Goal: Navigation & Orientation: Find specific page/section

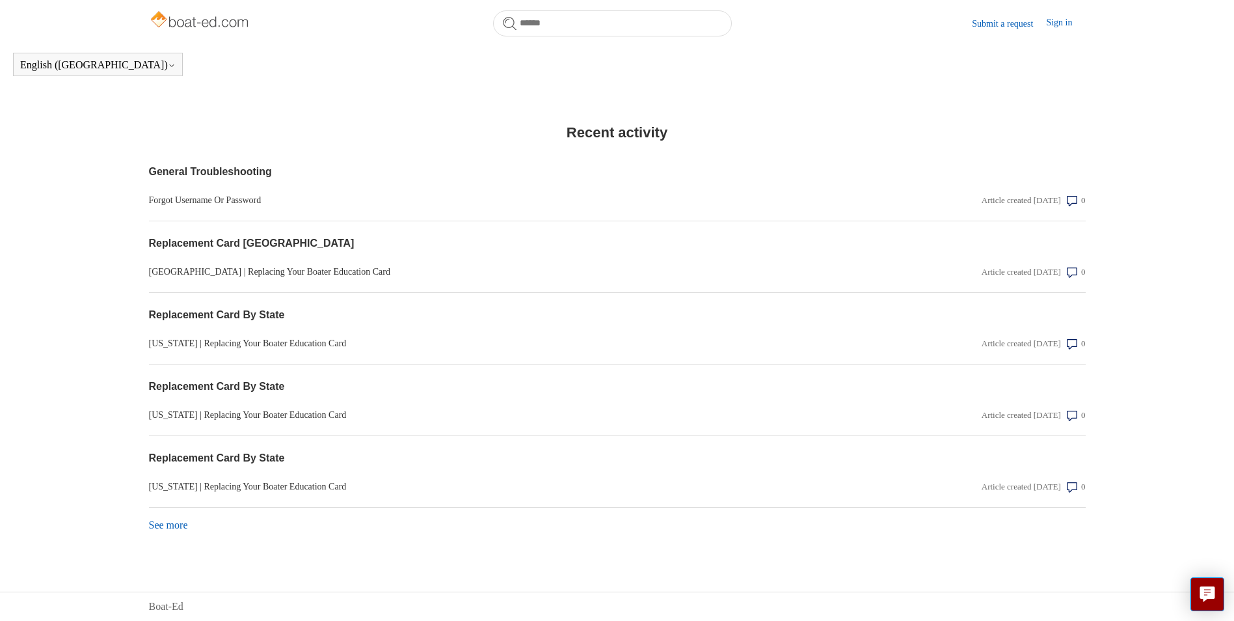
scroll to position [985, 0]
click at [172, 521] on link "See more items from recent activity" at bounding box center [168, 524] width 39 height 11
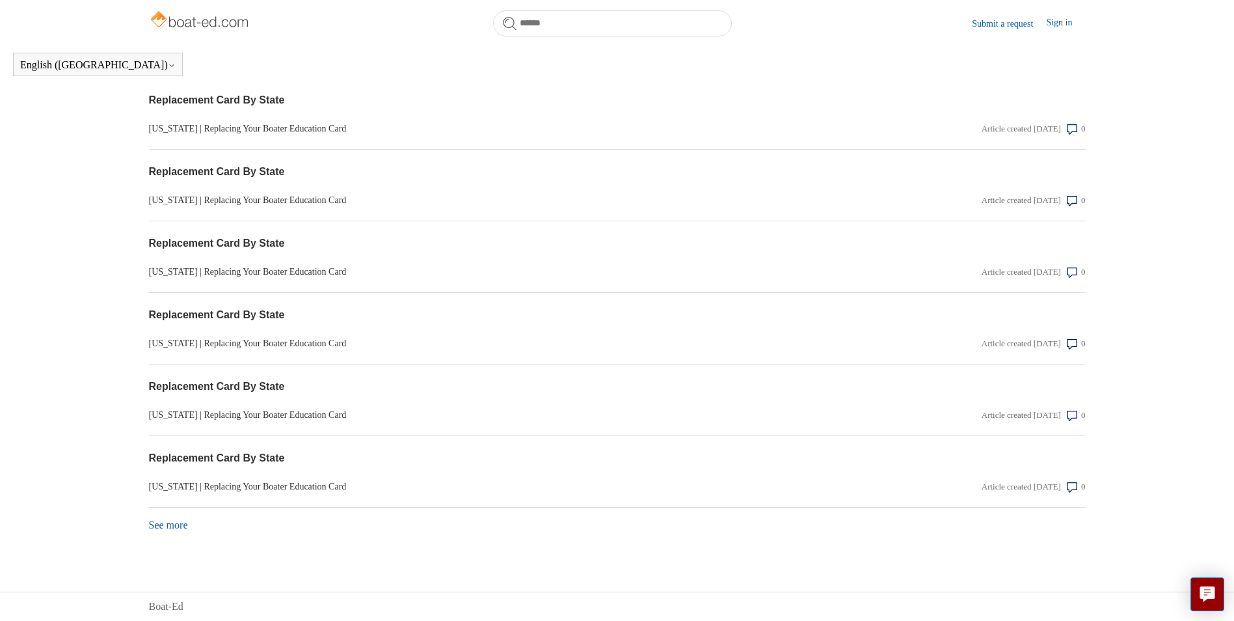
scroll to position [1343, 0]
click at [174, 522] on link "See more items from recent activity" at bounding box center [168, 524] width 39 height 11
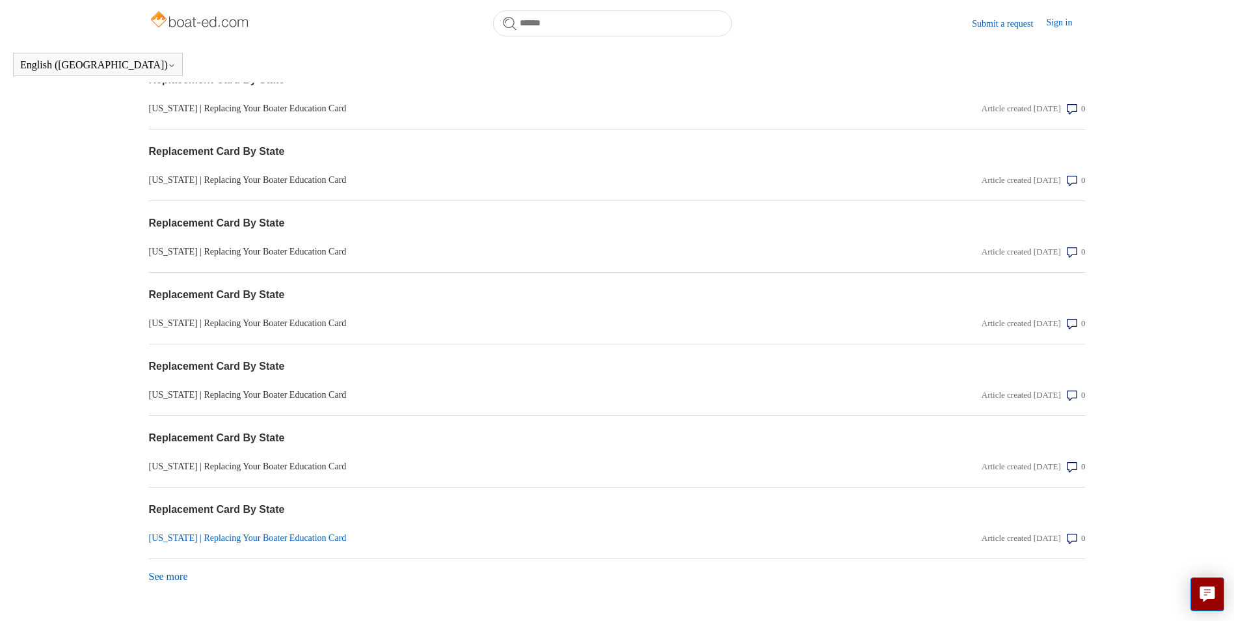
scroll to position [1701, 0]
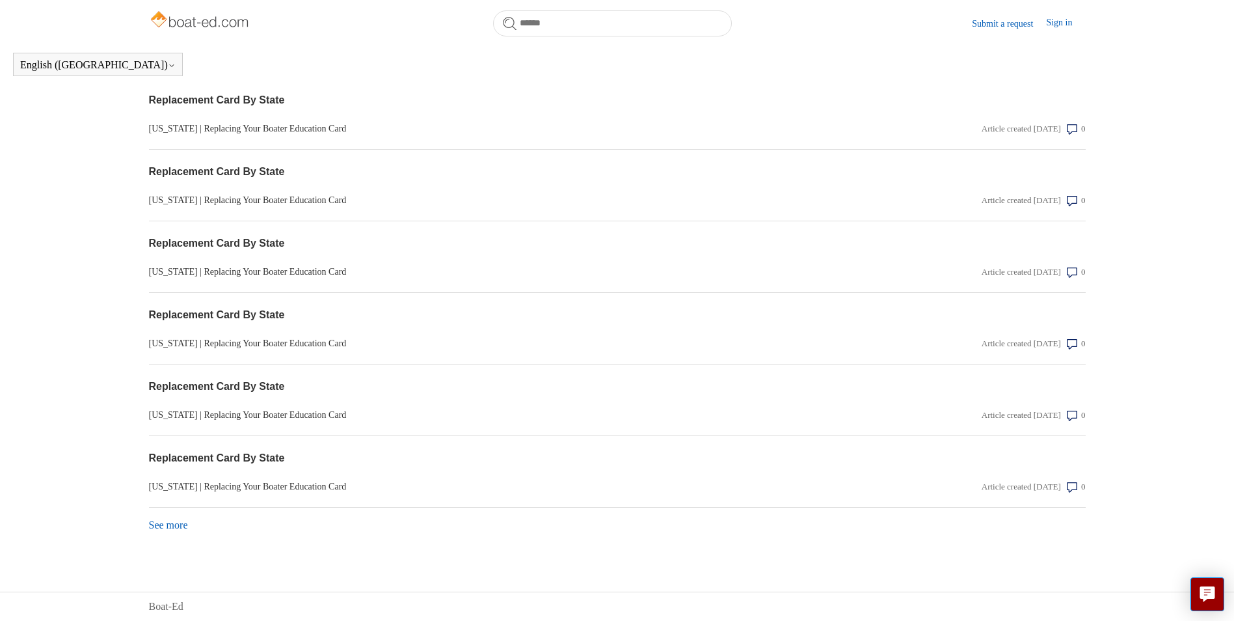
click at [176, 526] on link "See more items from recent activity" at bounding box center [168, 524] width 39 height 11
click at [169, 520] on link "See more items from recent activity" at bounding box center [168, 524] width 39 height 11
click at [177, 526] on link "See more items from recent activity" at bounding box center [168, 524] width 39 height 11
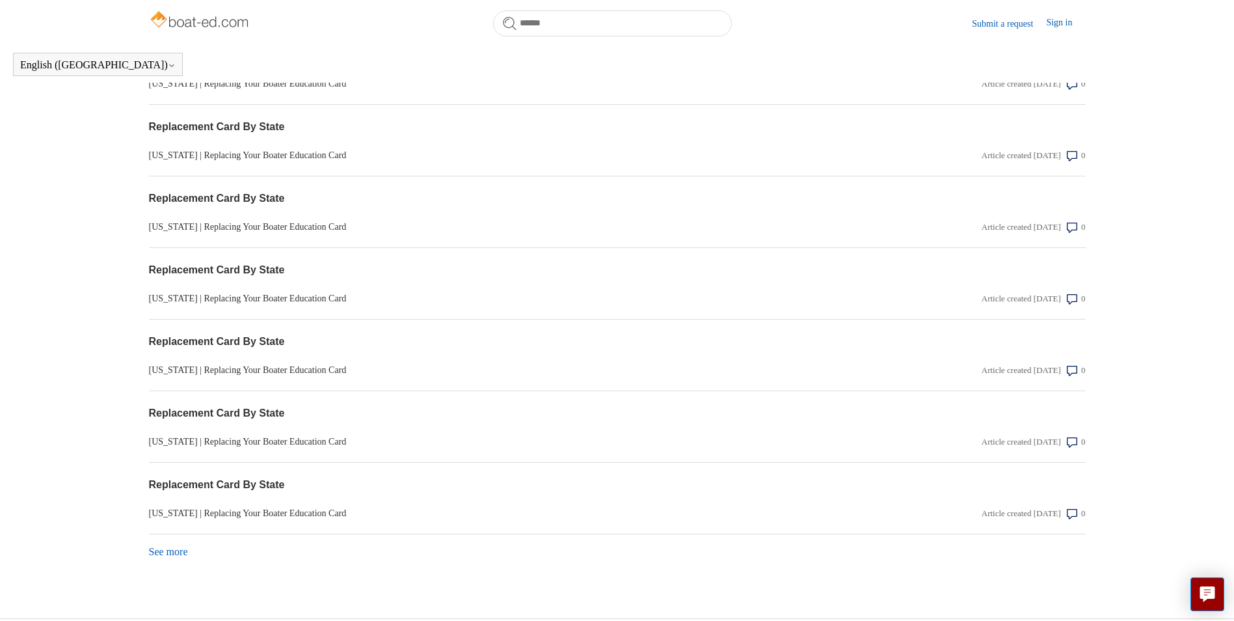
scroll to position [2774, 0]
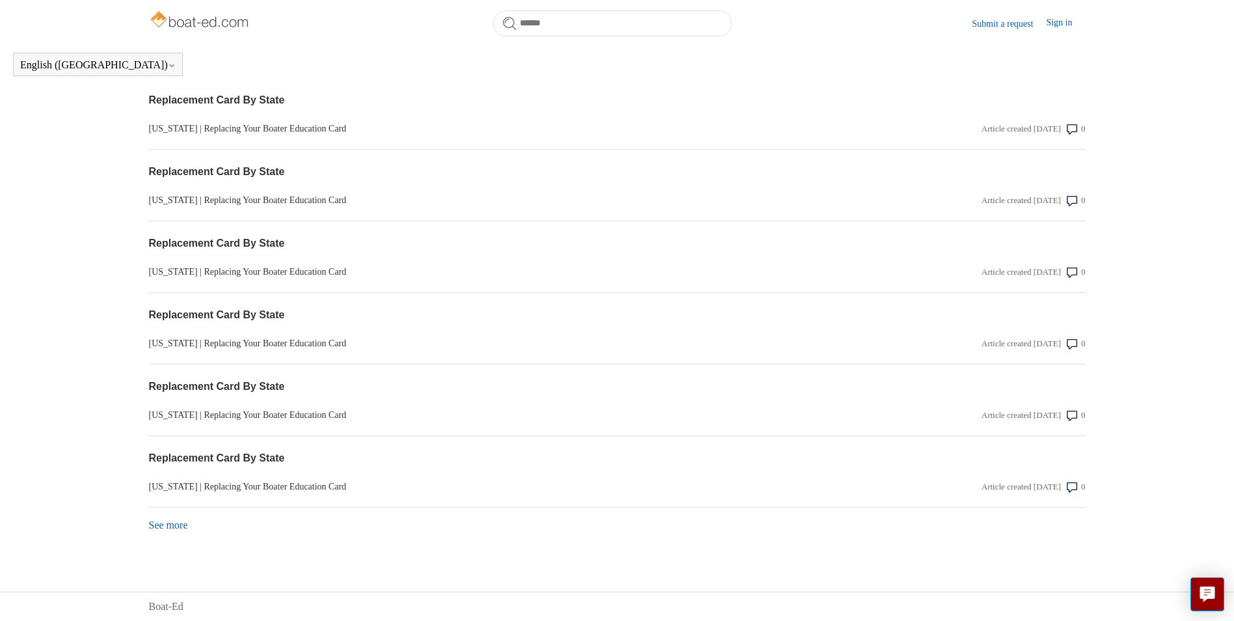
click at [178, 521] on link "See more items from recent activity" at bounding box center [168, 524] width 39 height 11
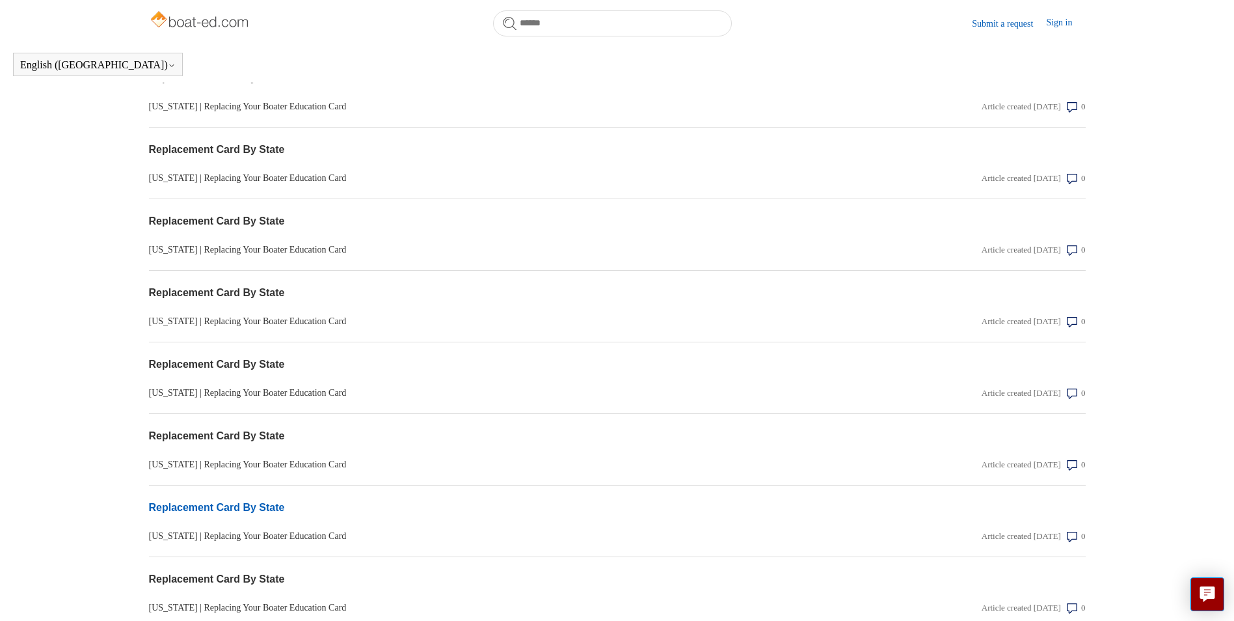
scroll to position [3132, 0]
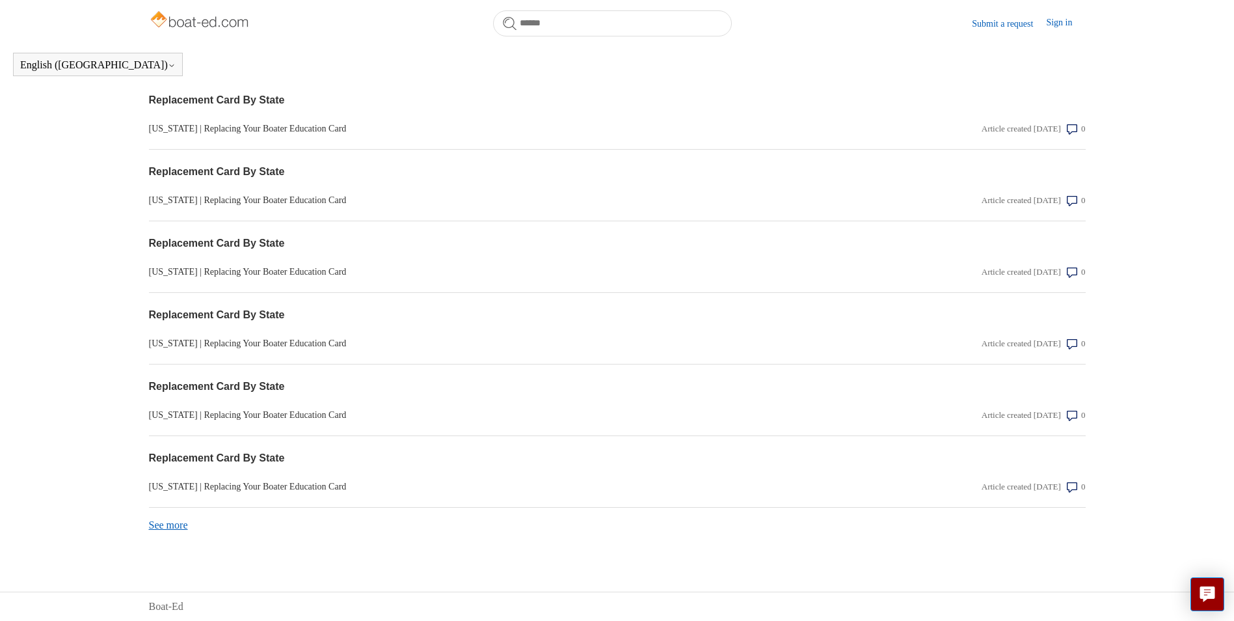
click at [185, 519] on div "See more items from recent activity" at bounding box center [617, 520] width 937 height 25
drag, startPoint x: 185, startPoint y: 519, endPoint x: 178, endPoint y: 523, distance: 7.6
click at [178, 523] on link "See more items from recent activity" at bounding box center [168, 524] width 39 height 11
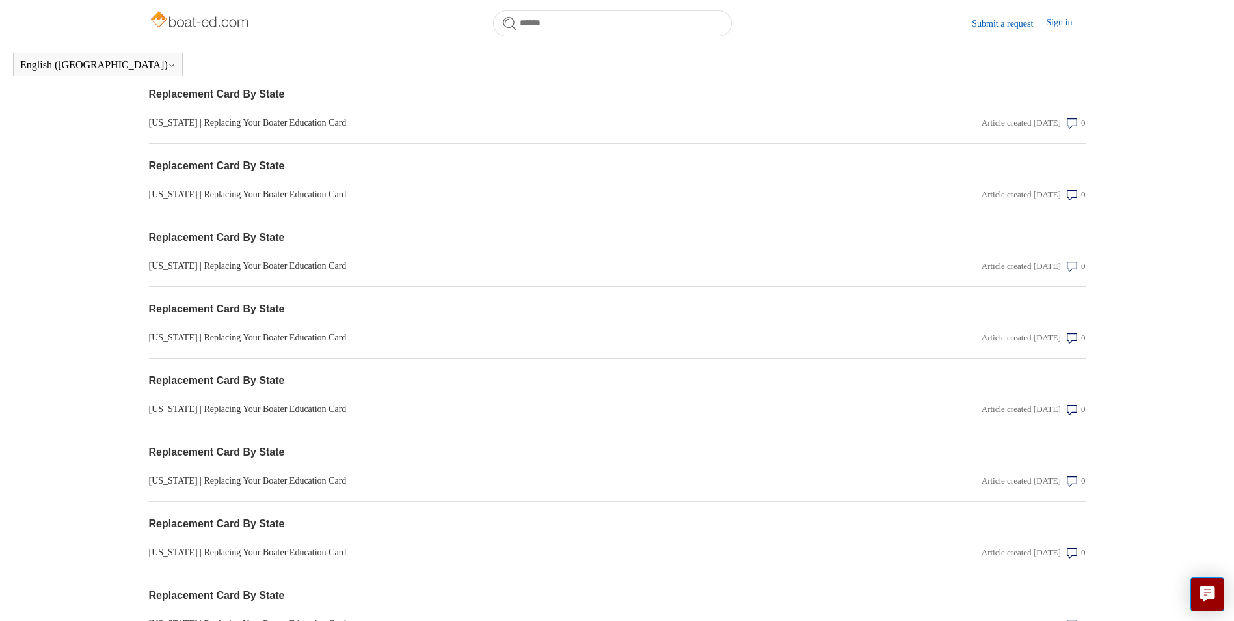
scroll to position [3490, 0]
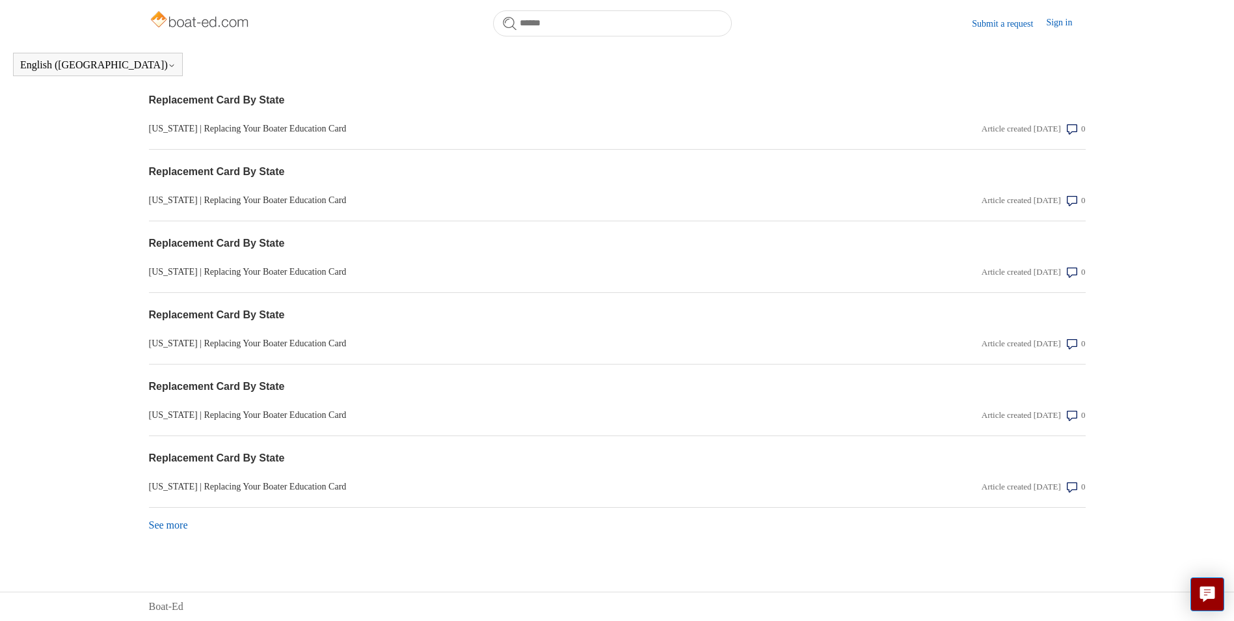
click at [164, 528] on link "See more items from recent activity" at bounding box center [168, 524] width 39 height 11
click at [172, 522] on link "See more items from recent activity" at bounding box center [168, 524] width 39 height 11
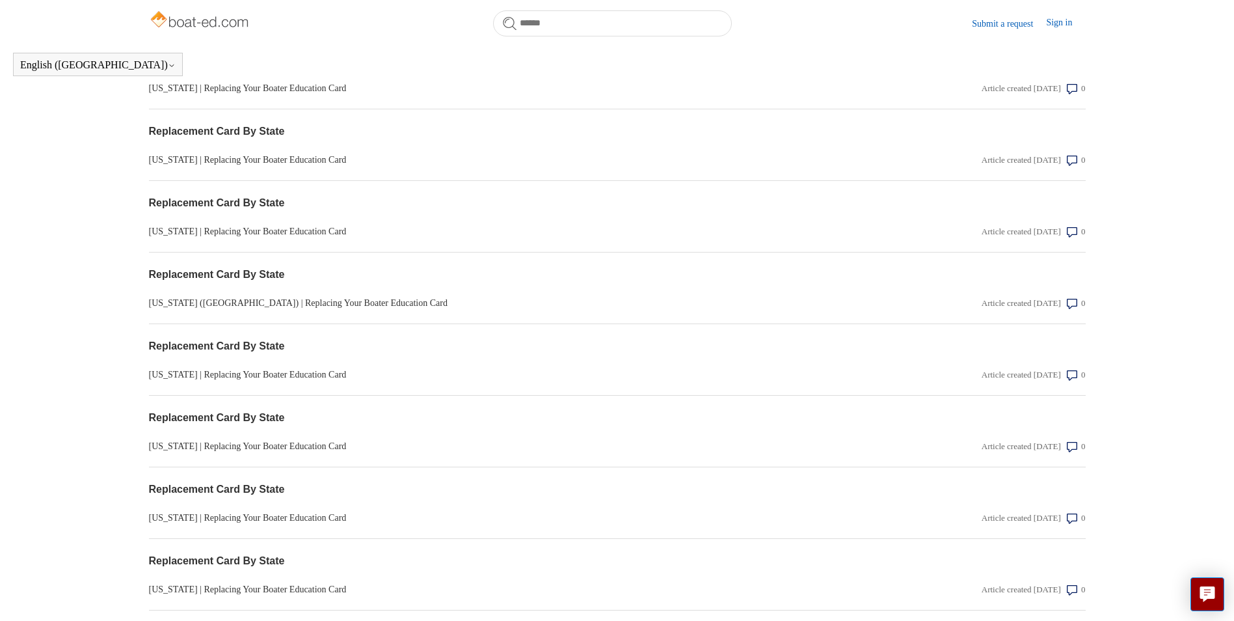
scroll to position [4206, 0]
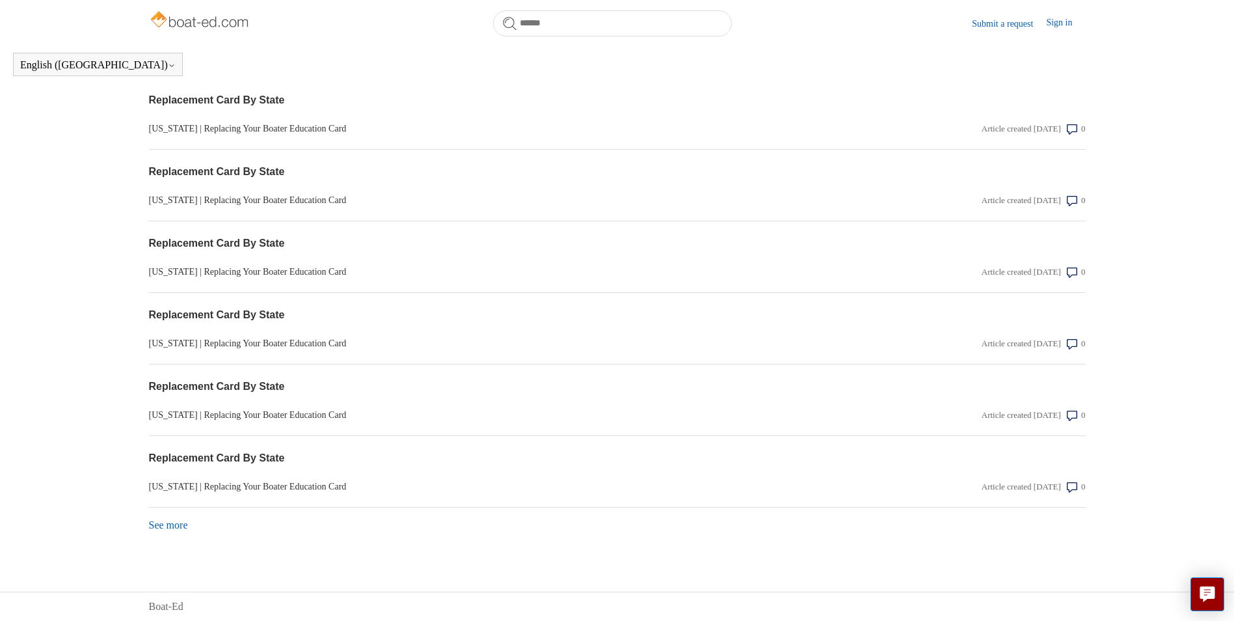
click at [170, 530] on link "See more items from recent activity" at bounding box center [168, 524] width 39 height 11
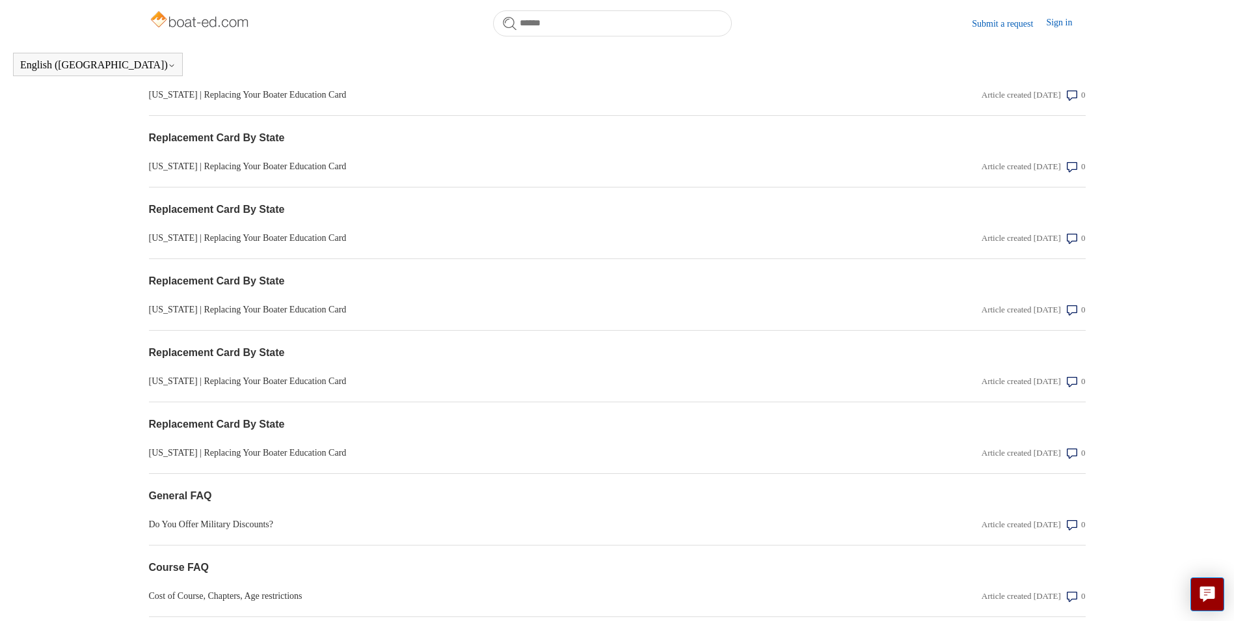
scroll to position [4564, 0]
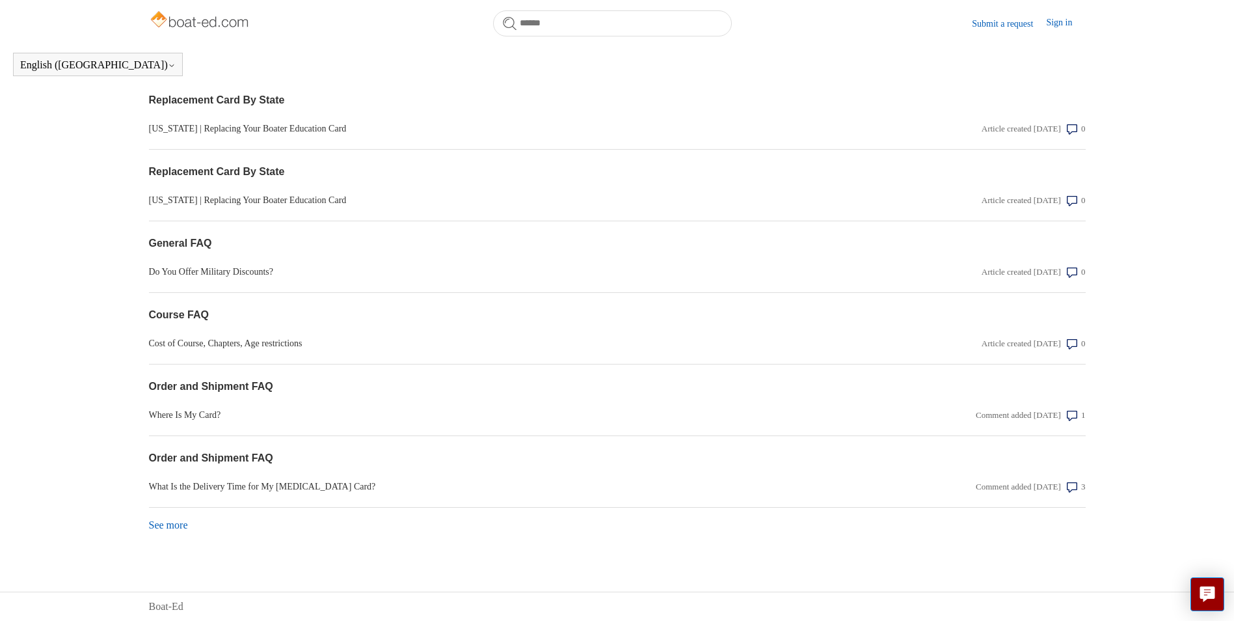
click at [182, 524] on link "See more items from recent activity" at bounding box center [168, 524] width 39 height 11
click at [161, 524] on link "See more items from recent activity" at bounding box center [168, 524] width 39 height 11
click at [158, 528] on link "See more items from recent activity" at bounding box center [168, 524] width 39 height 11
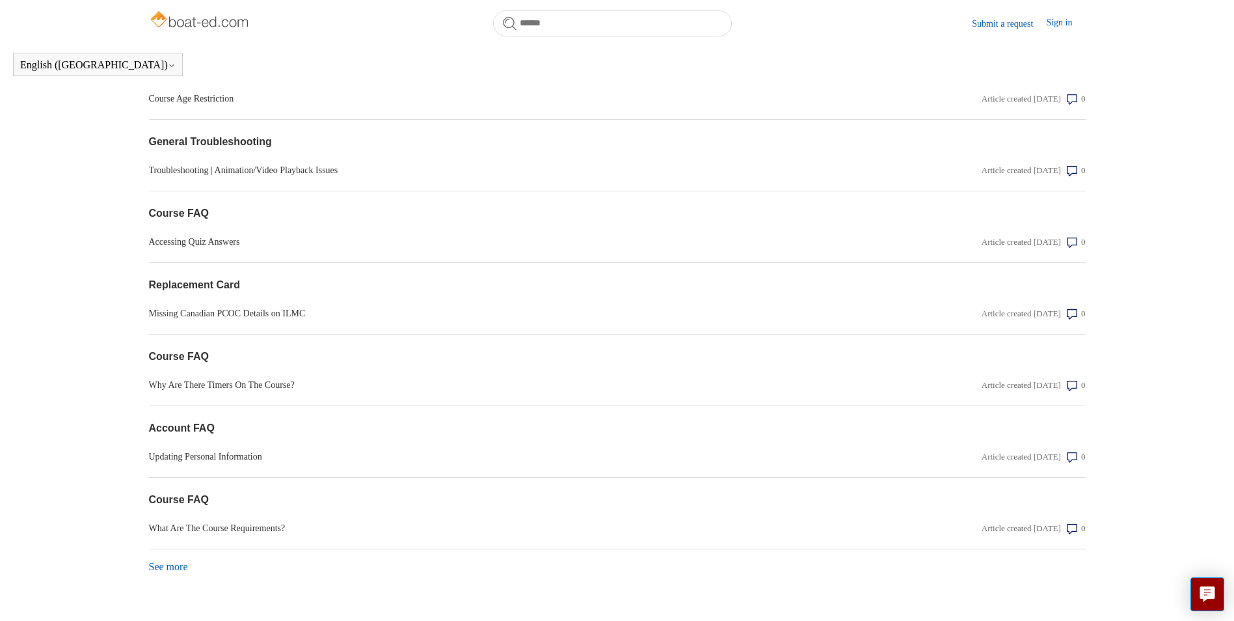
scroll to position [5595, 0]
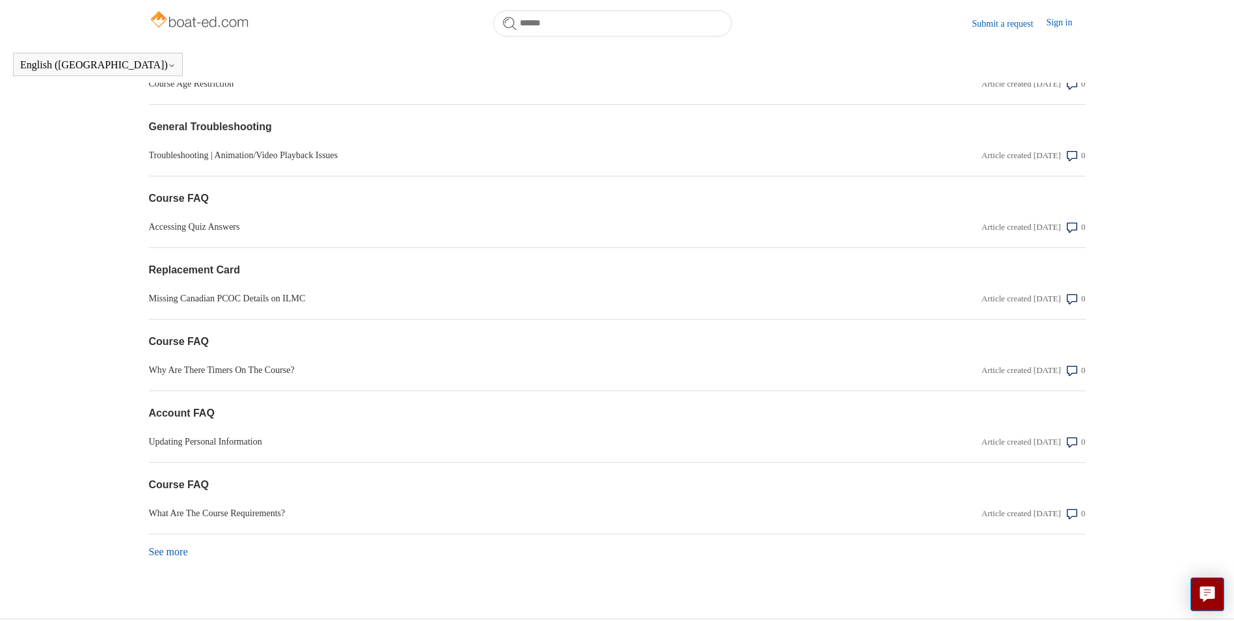
drag, startPoint x: 173, startPoint y: 565, endPoint x: 195, endPoint y: 562, distance: 21.7
click at [172, 557] on link "See more items from recent activity" at bounding box center [168, 551] width 39 height 11
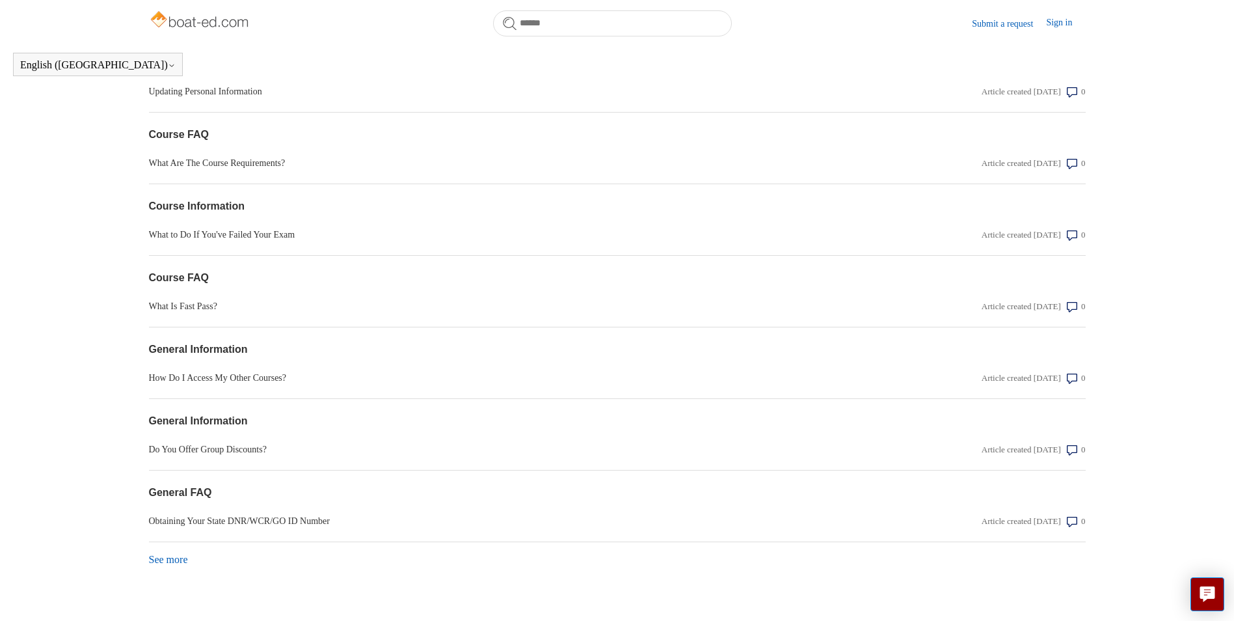
scroll to position [5995, 0]
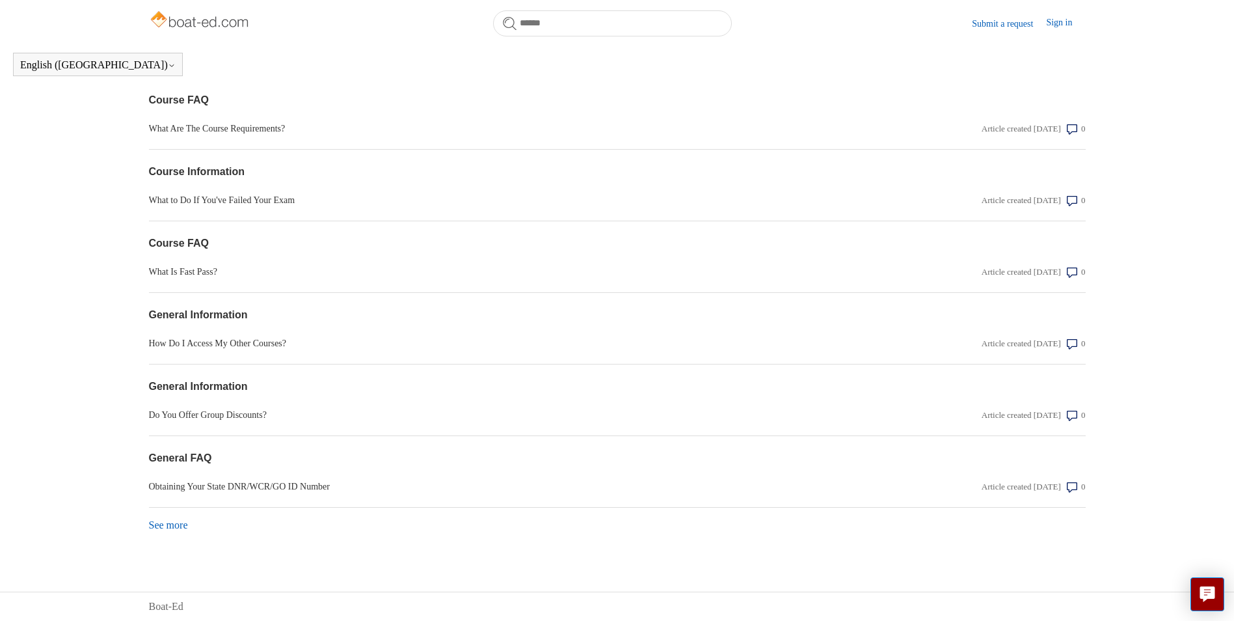
click at [170, 528] on link "See more items from recent activity" at bounding box center [168, 524] width 39 height 11
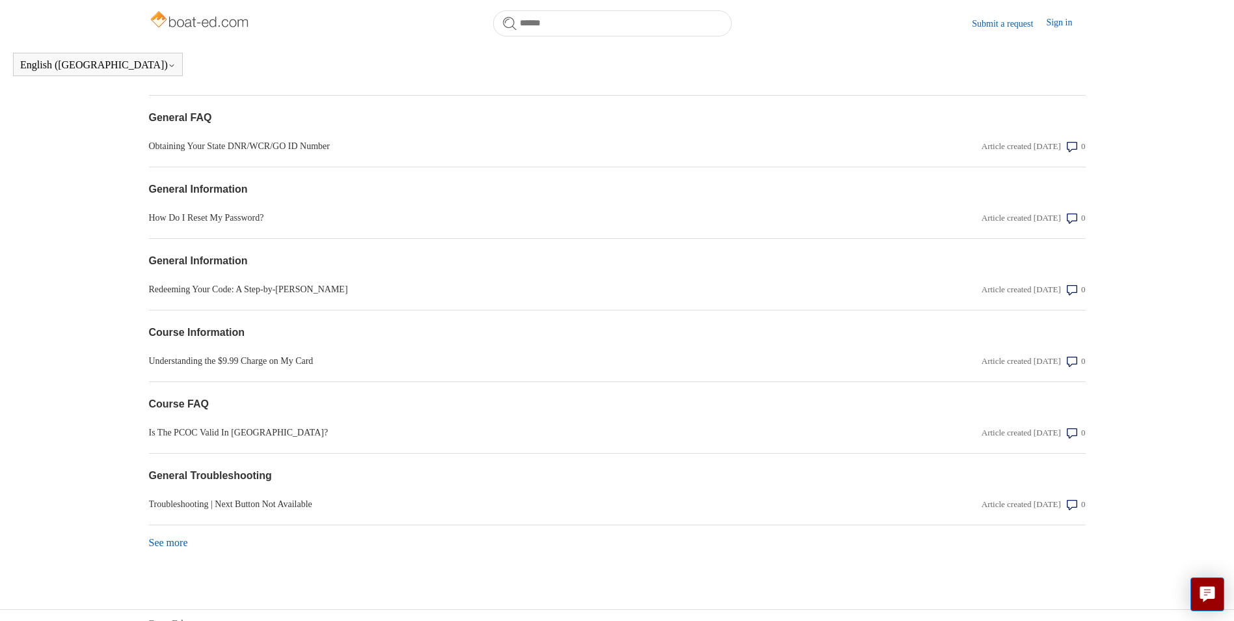
scroll to position [6353, 0]
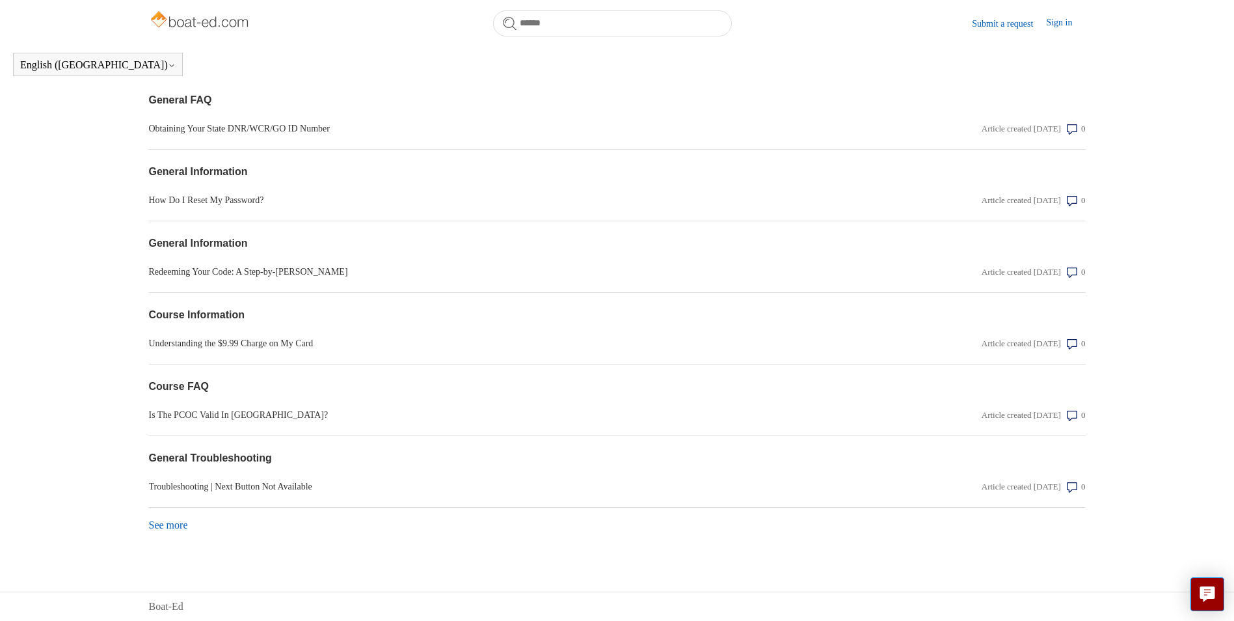
drag, startPoint x: 510, startPoint y: 526, endPoint x: 251, endPoint y: 553, distance: 261.1
click at [182, 525] on link "See more items from recent activity" at bounding box center [168, 524] width 39 height 11
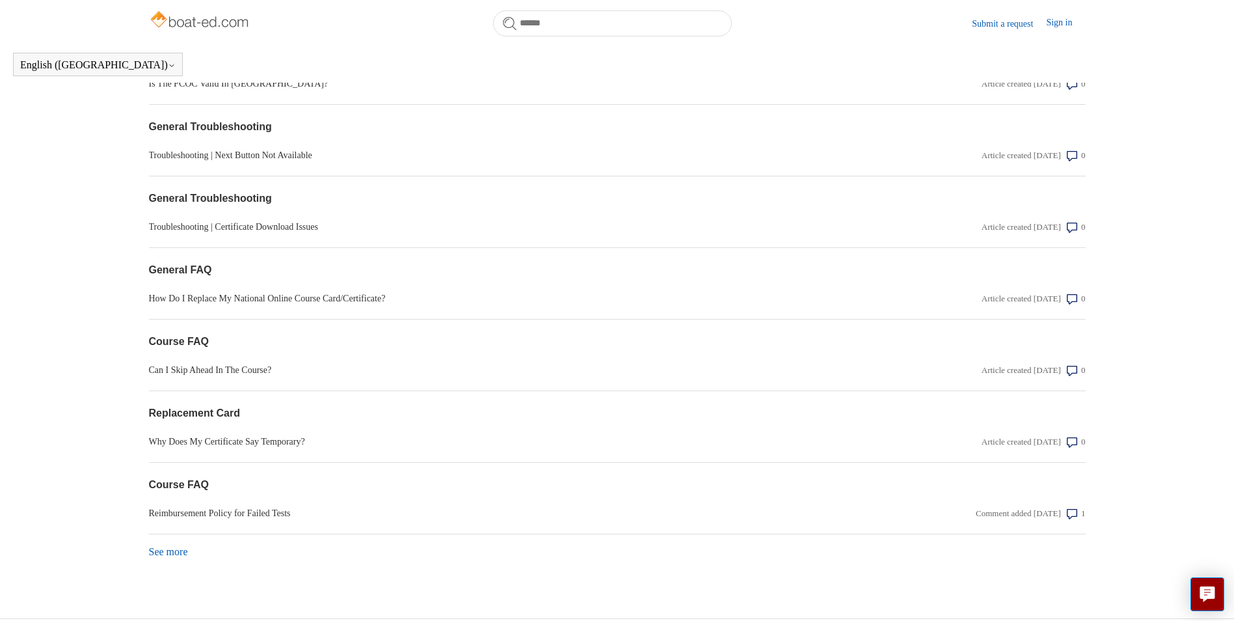
scroll to position [6711, 0]
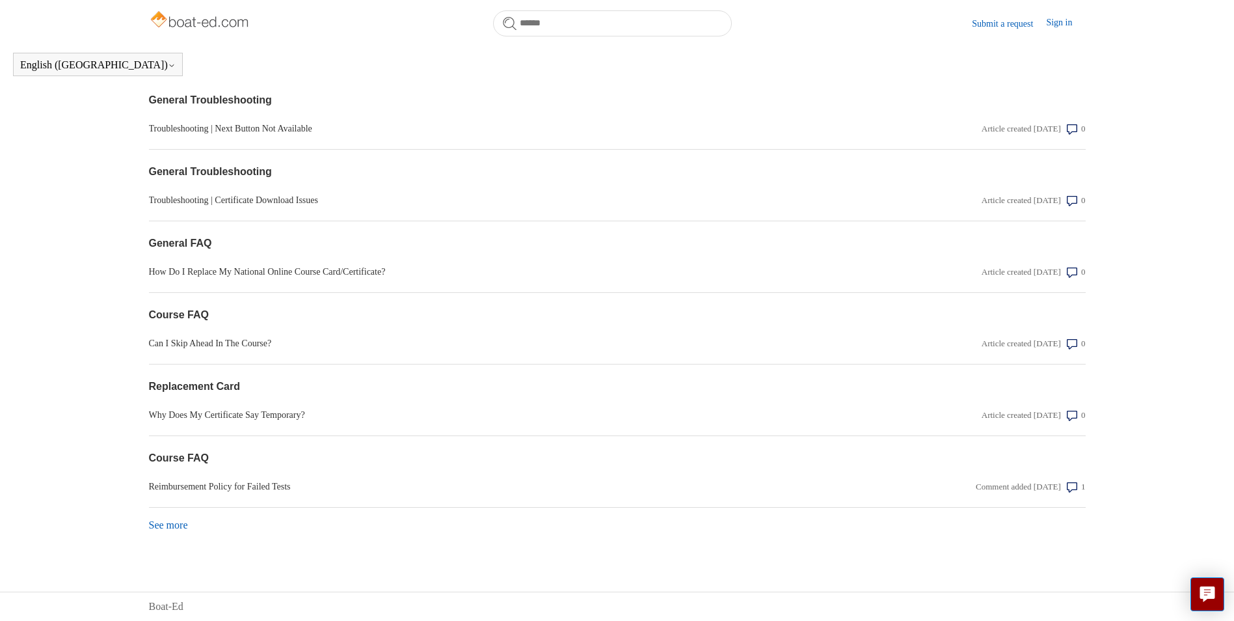
click at [180, 528] on link "See more items from recent activity" at bounding box center [168, 524] width 39 height 11
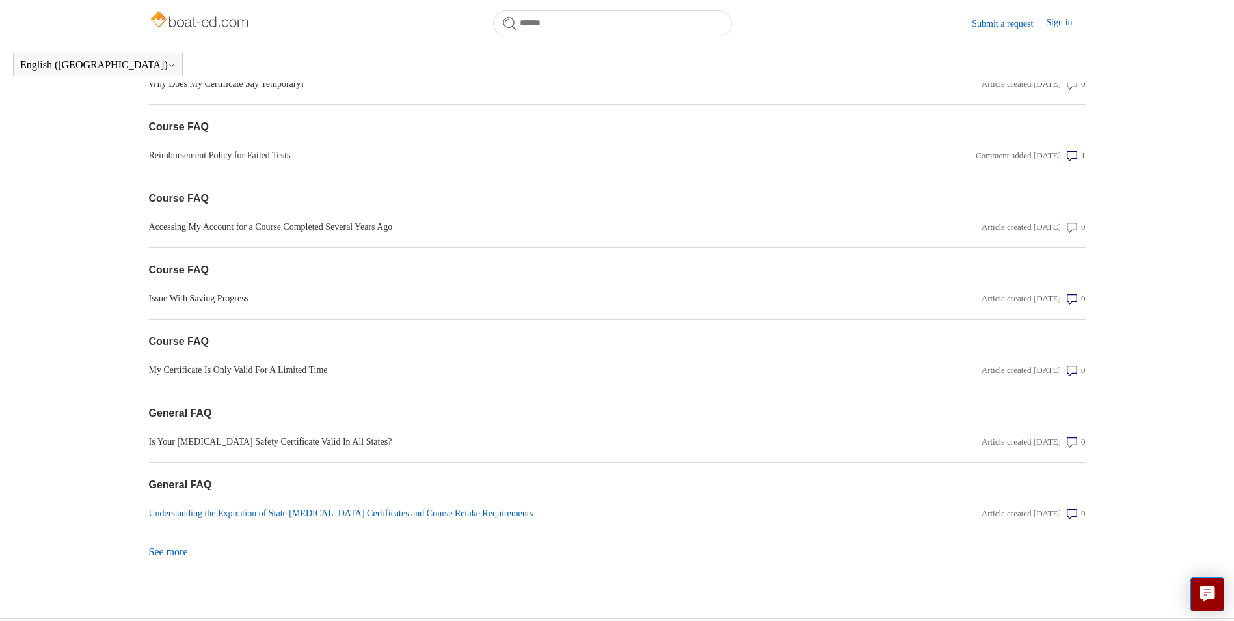
scroll to position [7069, 0]
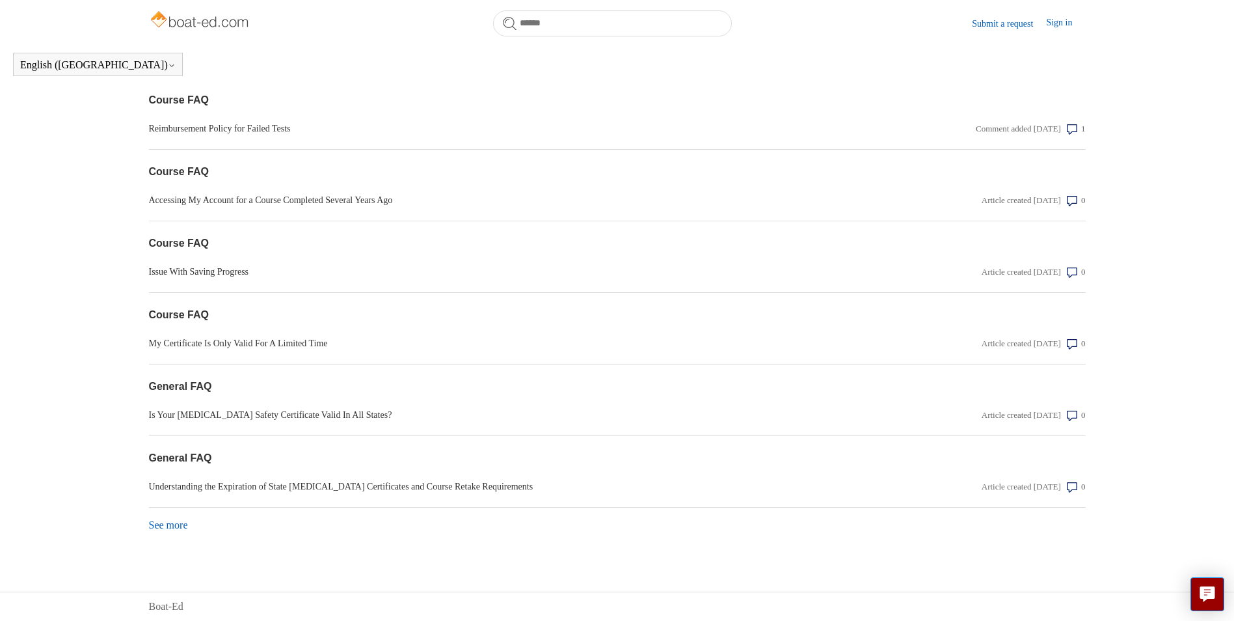
drag, startPoint x: 429, startPoint y: 522, endPoint x: 280, endPoint y: 537, distance: 149.8
click at [172, 530] on link "See more items from recent activity" at bounding box center [168, 524] width 39 height 11
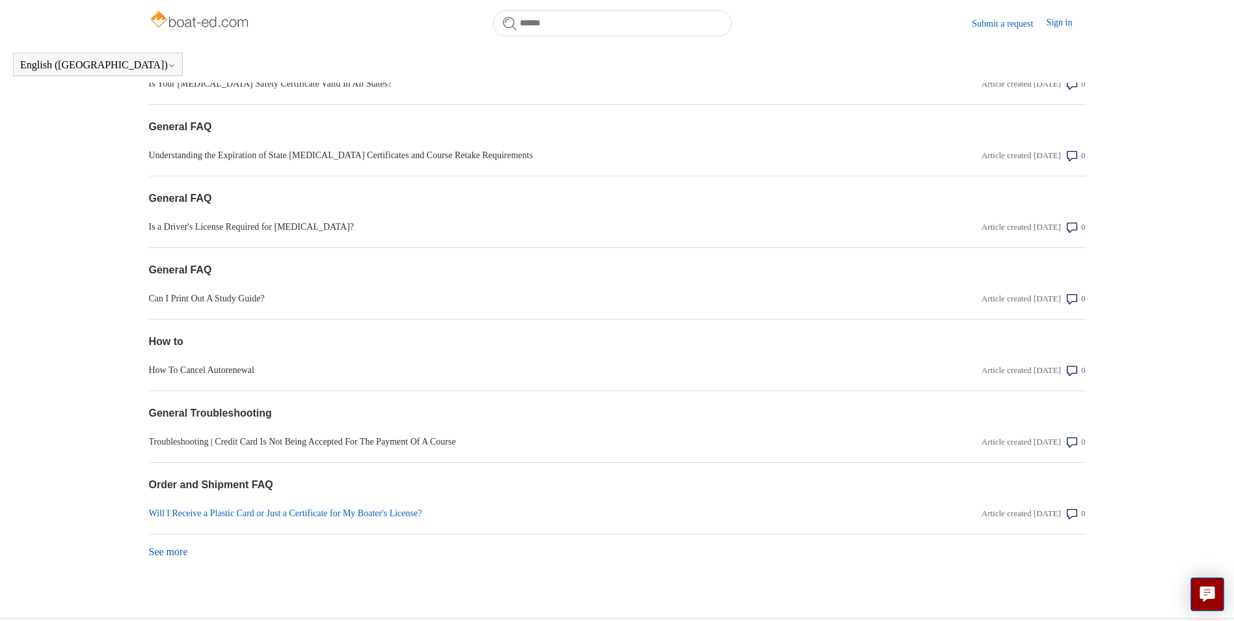
scroll to position [7427, 0]
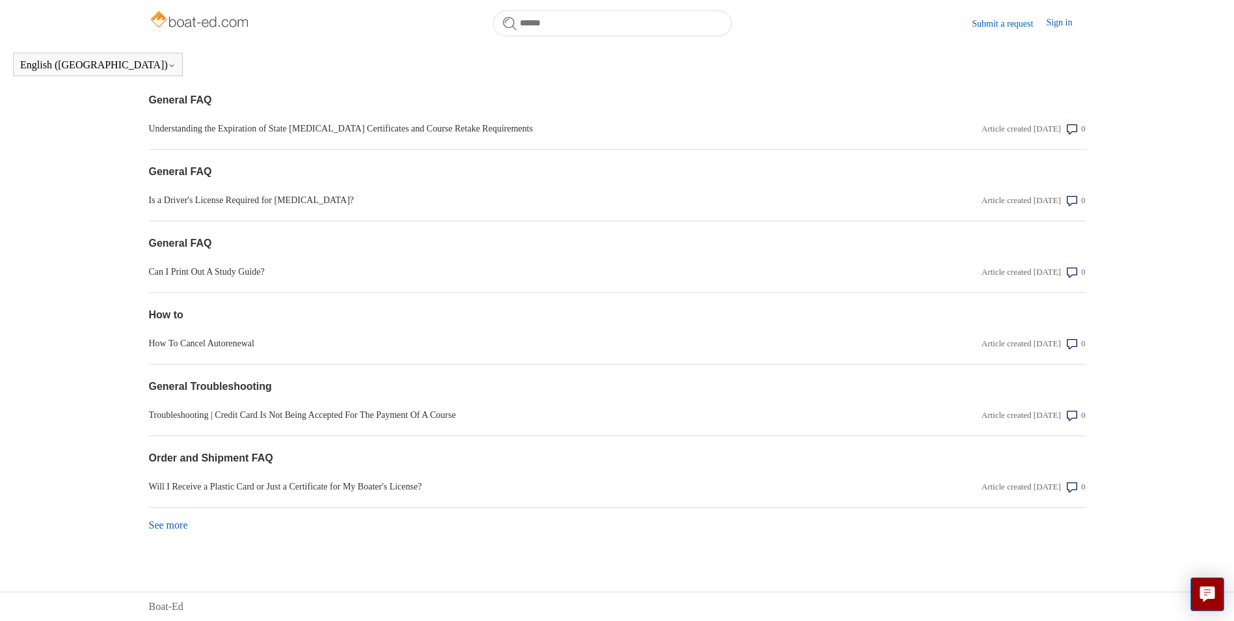
click at [176, 531] on div "See more items from recent activity" at bounding box center [617, 520] width 937 height 25
click at [178, 528] on link "See more items from recent activity" at bounding box center [168, 524] width 39 height 11
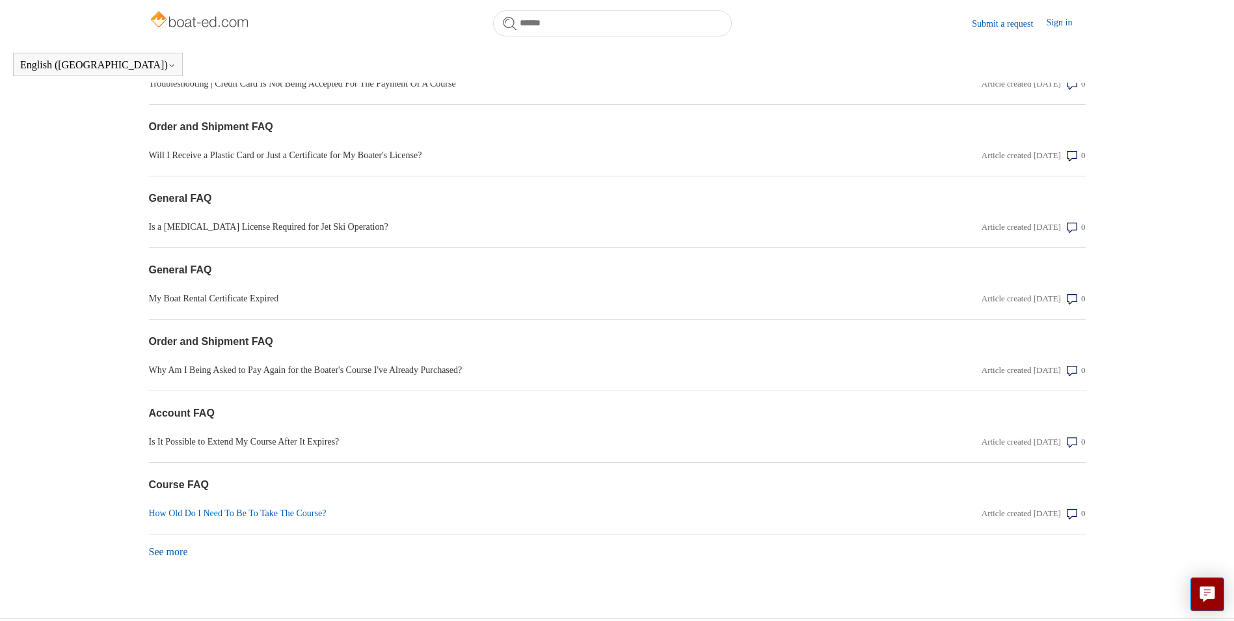
scroll to position [7785, 0]
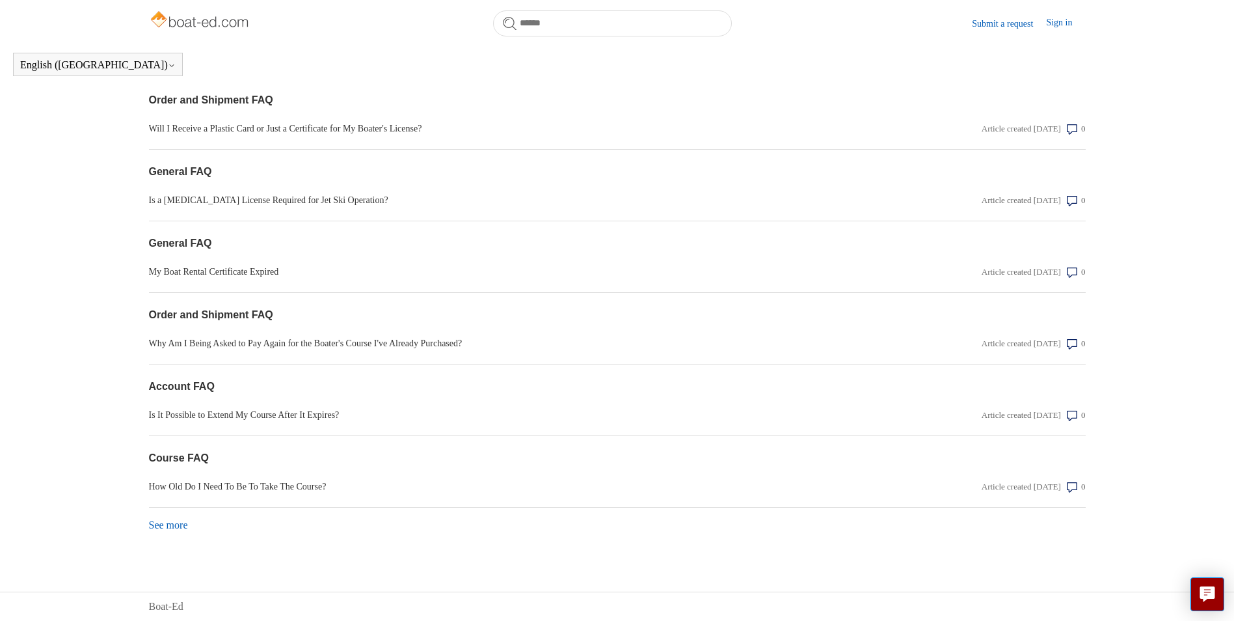
click at [169, 526] on link "See more items from recent activity" at bounding box center [168, 524] width 39 height 11
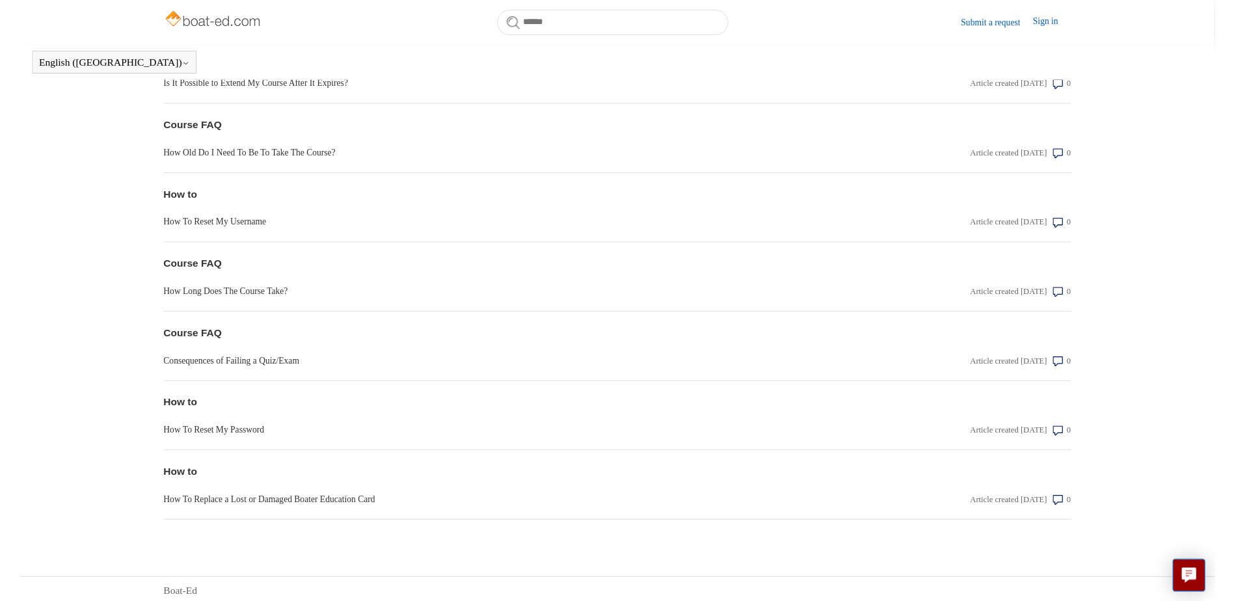
scroll to position [8117, 0]
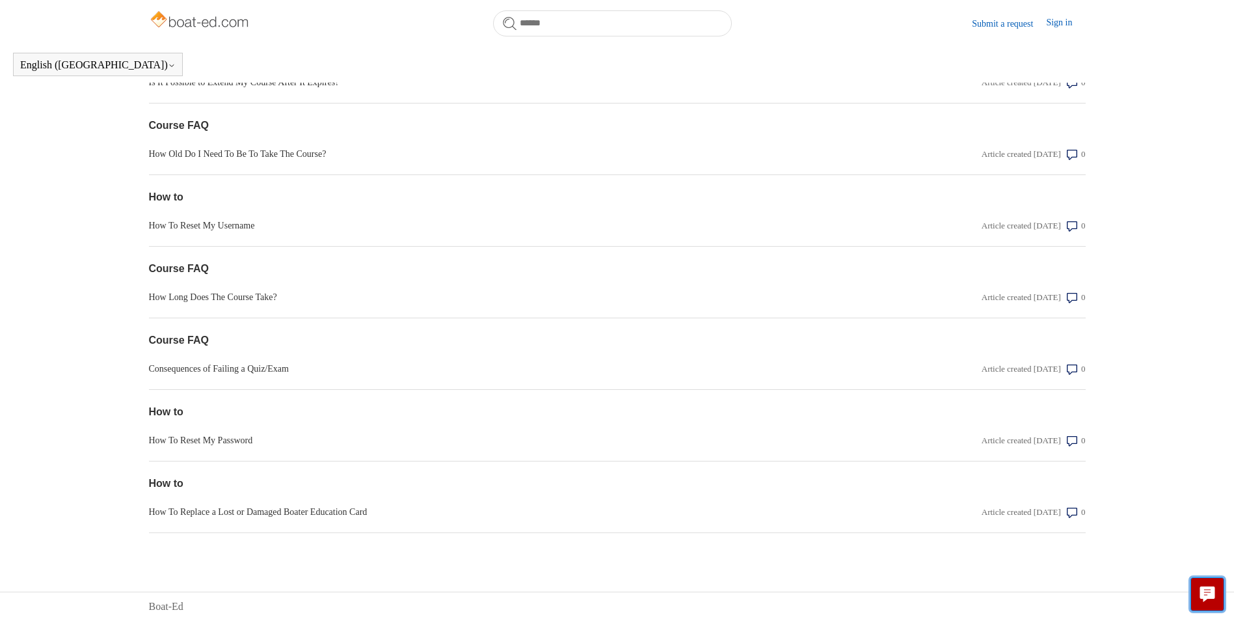
click at [1202, 588] on icon "Live chat" at bounding box center [1207, 592] width 15 height 12
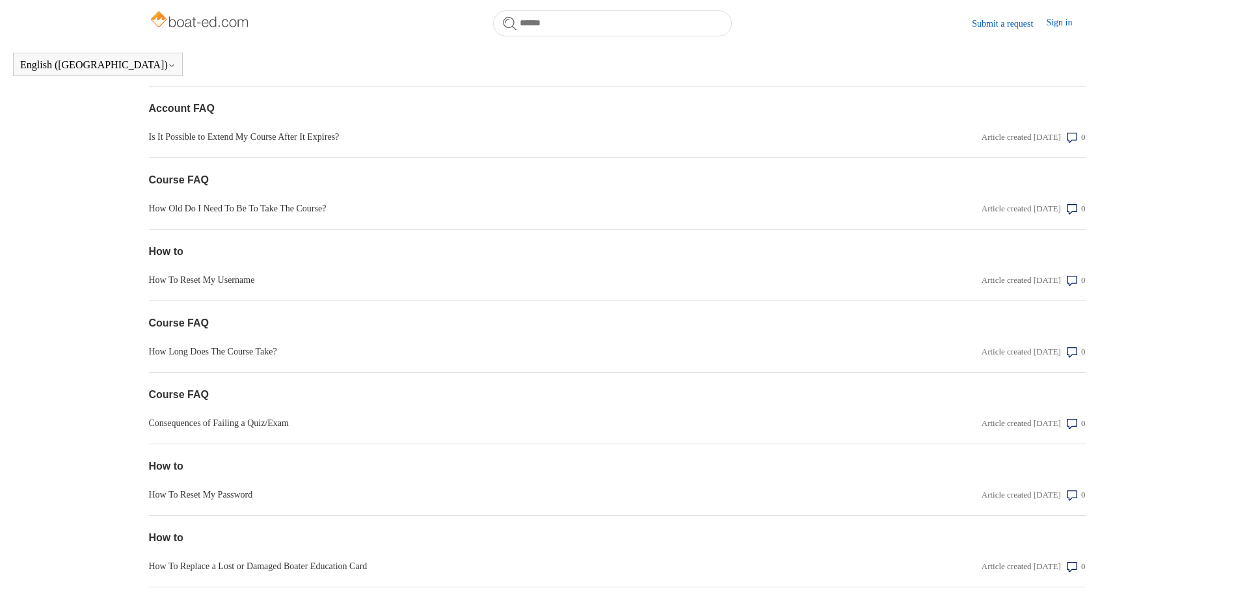
scroll to position [7857, 0]
